Goal: Check status: Check status

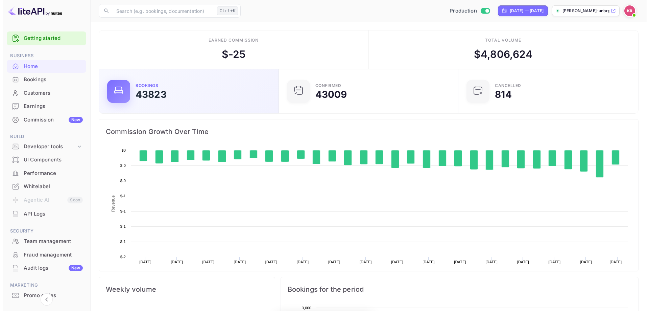
scroll to position [105, 170]
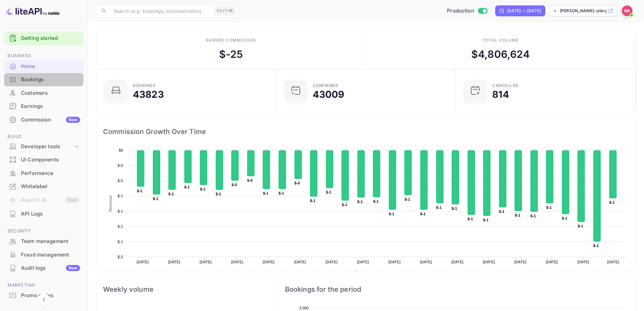
click at [42, 77] on div "Bookings" at bounding box center [50, 80] width 59 height 8
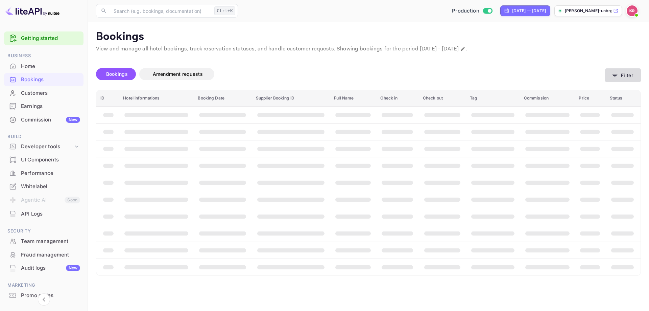
click at [622, 74] on button "Filter" at bounding box center [623, 75] width 36 height 14
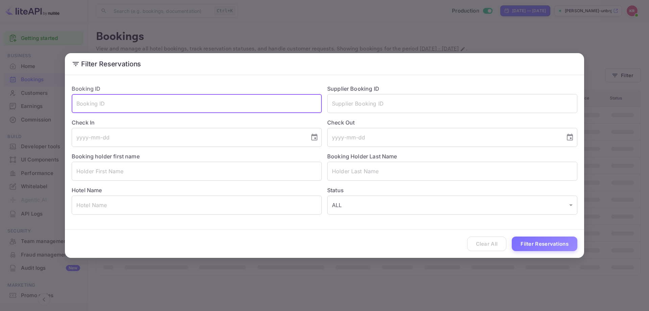
paste input "ivgImTu55"
type input "ivgImTu55"
click at [555, 246] on button "Filter Reservations" at bounding box center [545, 243] width 66 height 15
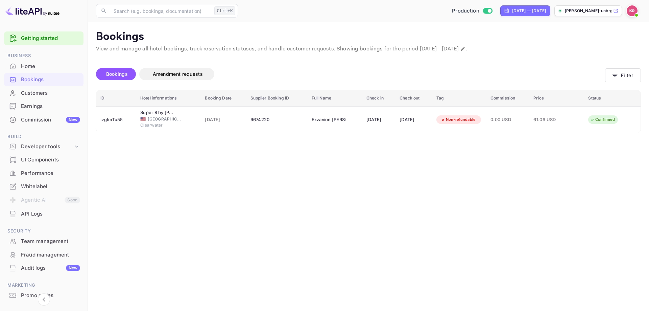
click at [261, 164] on main "Bookings View and manage all hotel bookings, track reservation statuses, and ha…" at bounding box center [368, 166] width 561 height 289
